Goal: Information Seeking & Learning: Find specific page/section

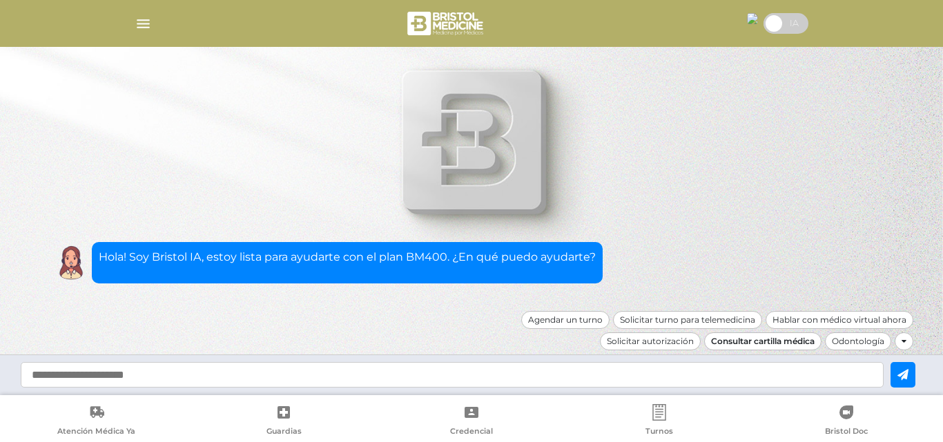
click at [783, 344] on div "Consultar cartilla médica" at bounding box center [762, 342] width 117 height 18
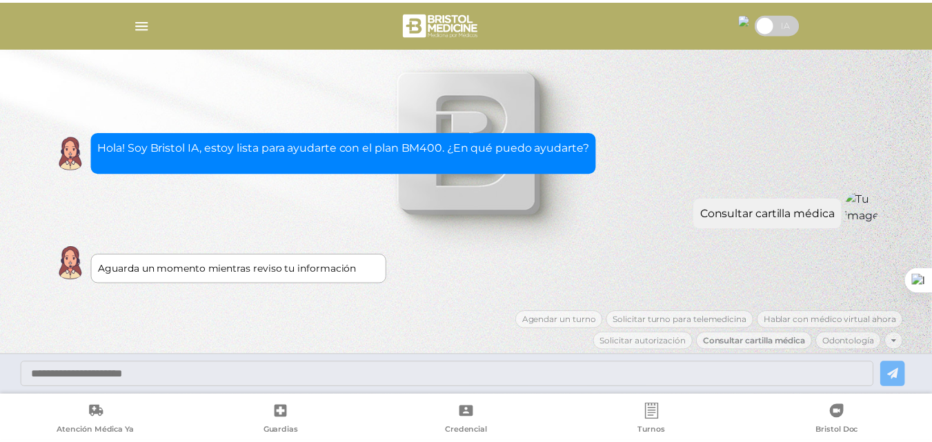
scroll to position [30, 0]
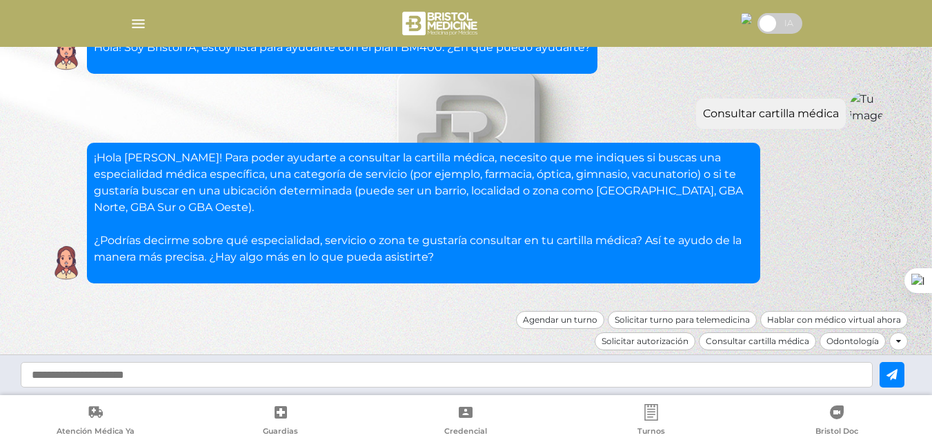
click at [324, 377] on input "text" at bounding box center [447, 375] width 852 height 26
type input "**********"
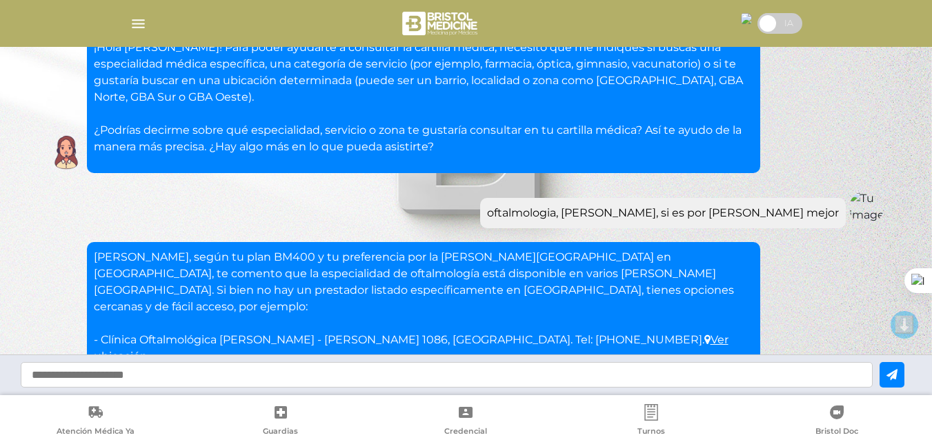
scroll to position [355, 0]
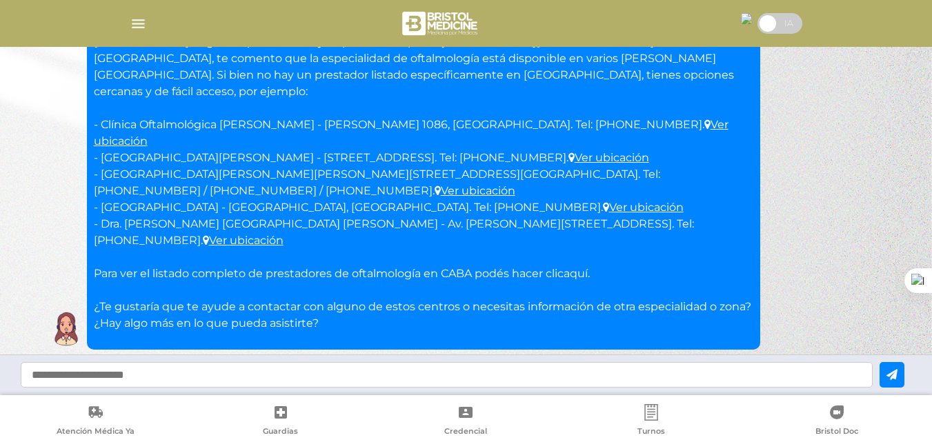
click at [581, 267] on link "aquí" at bounding box center [576, 273] width 24 height 13
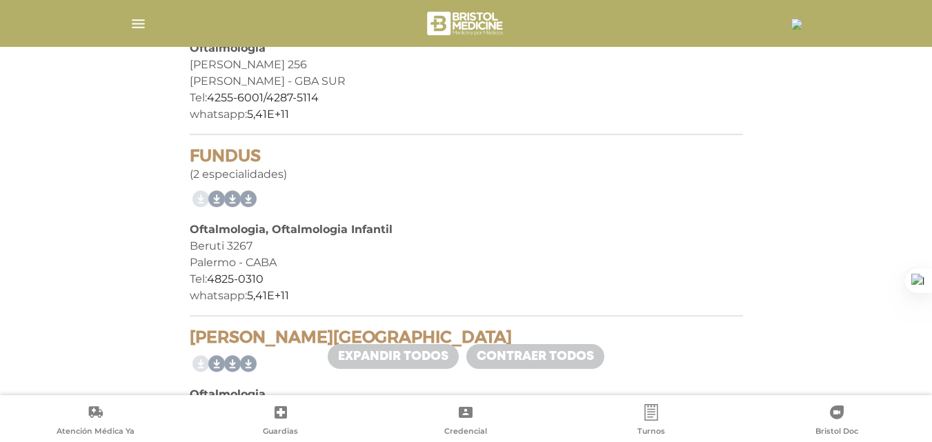
scroll to position [10307, 0]
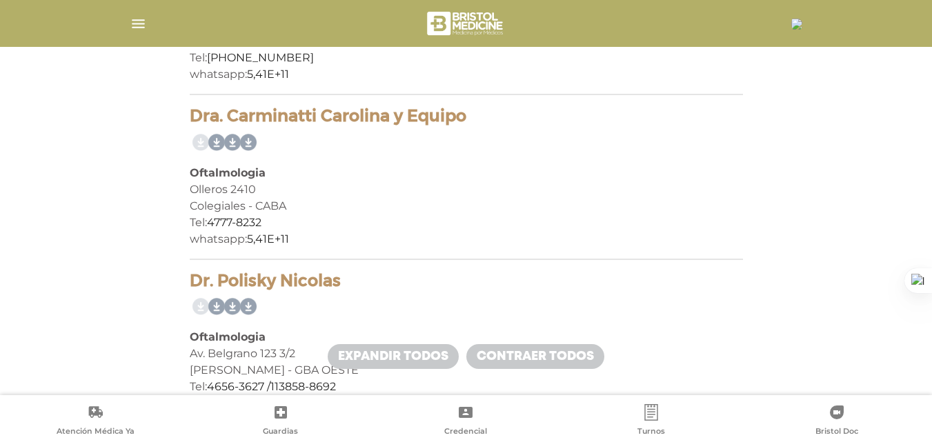
click at [700, 195] on div "Olleros 2410" at bounding box center [467, 190] width 554 height 17
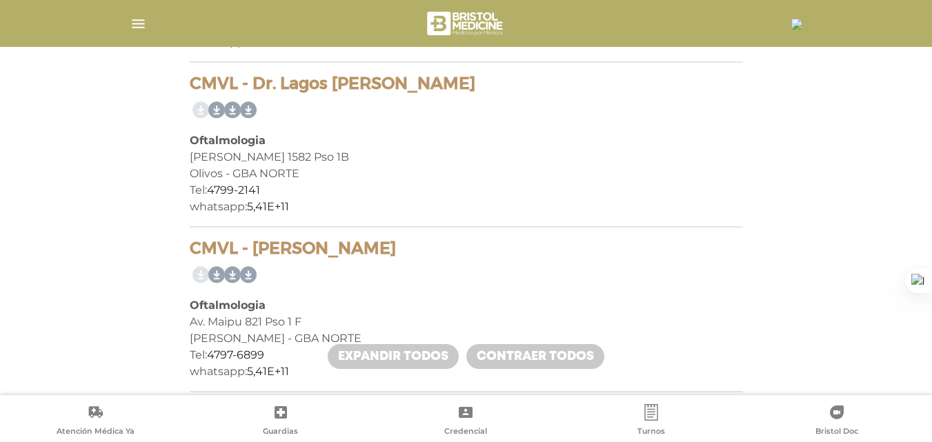
scroll to position [11660, 0]
